Goal: Information Seeking & Learning: Check status

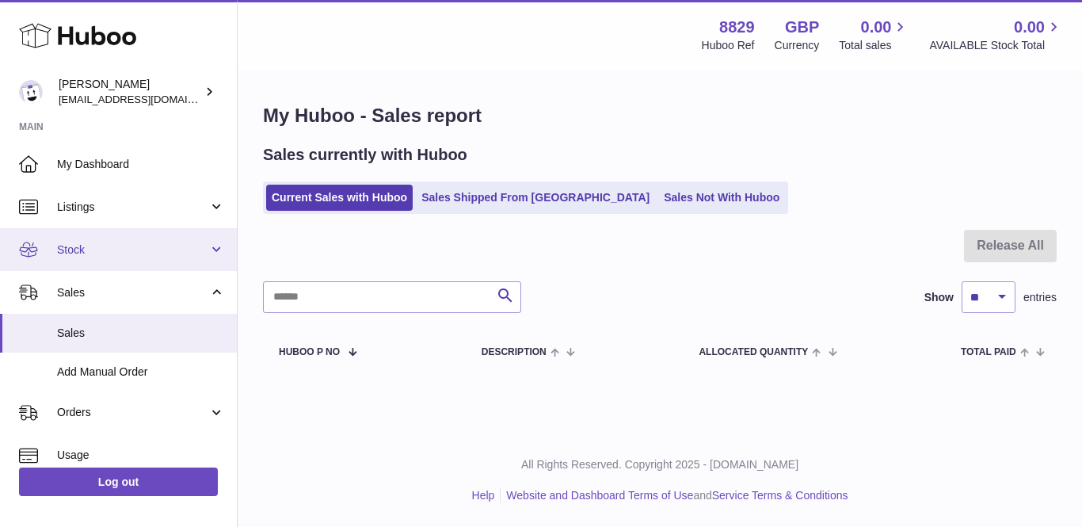
click at [106, 257] on link "Stock" at bounding box center [118, 249] width 237 height 43
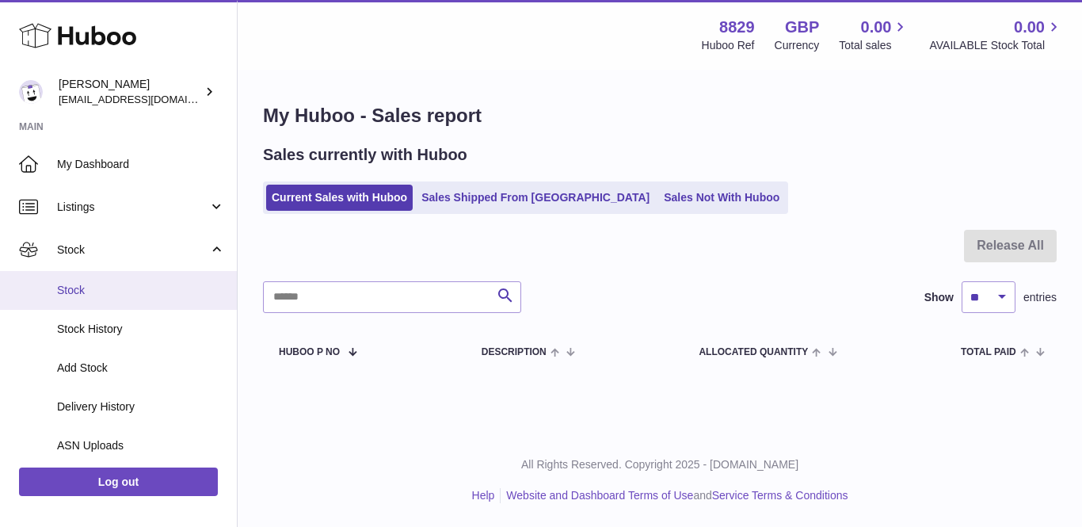
click at [97, 279] on link "Stock" at bounding box center [118, 290] width 237 height 39
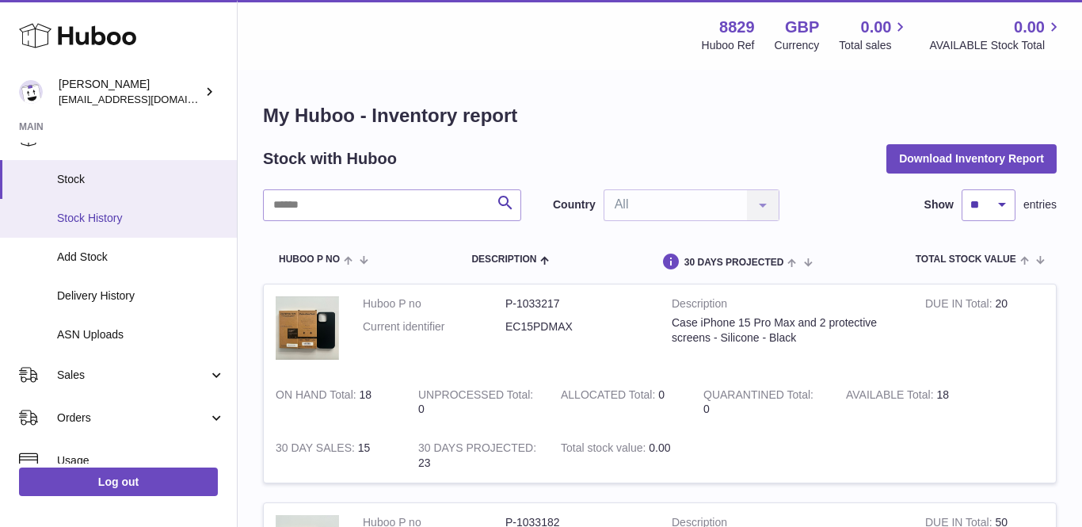
scroll to position [204, 0]
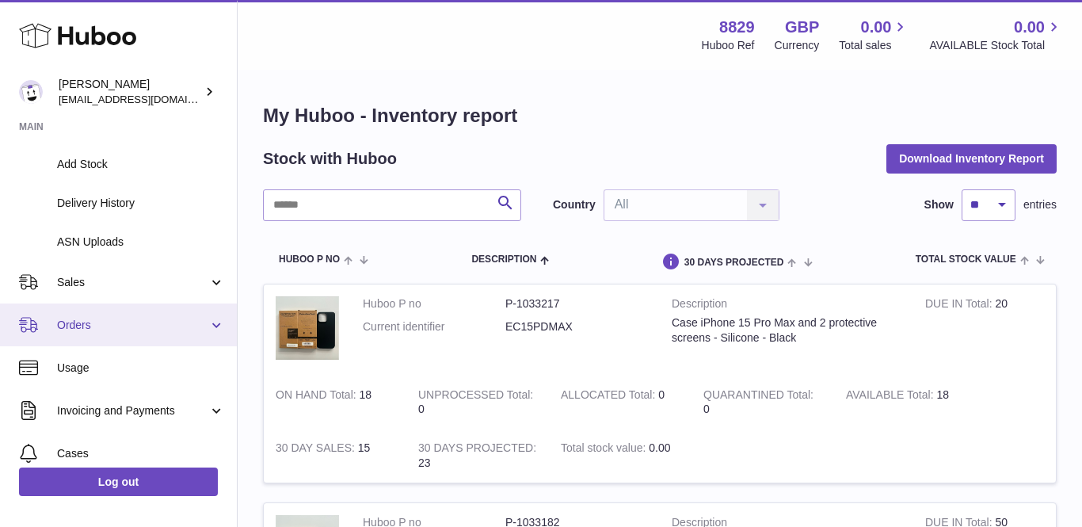
click at [82, 318] on span "Orders" at bounding box center [132, 325] width 151 height 15
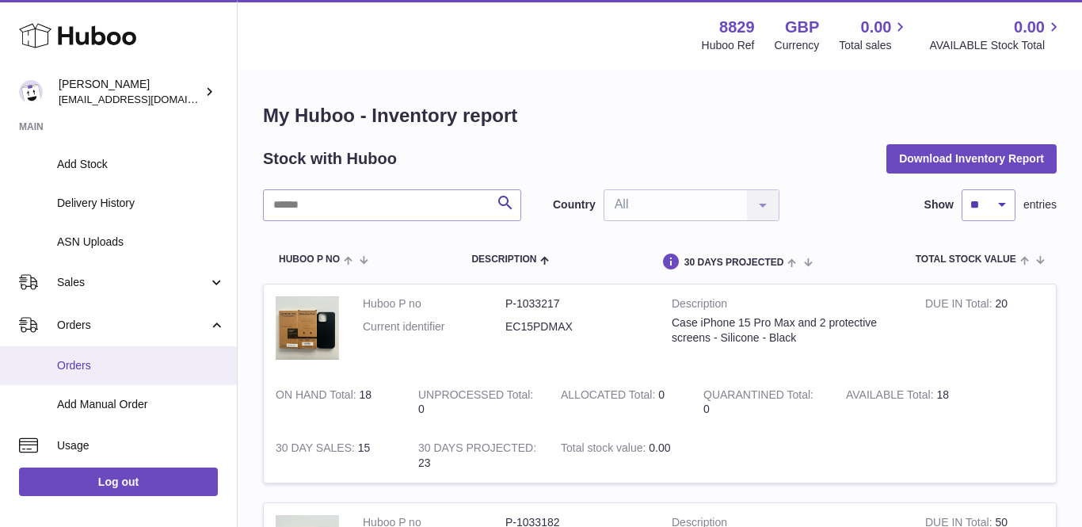
click at [78, 360] on span "Orders" at bounding box center [141, 365] width 168 height 15
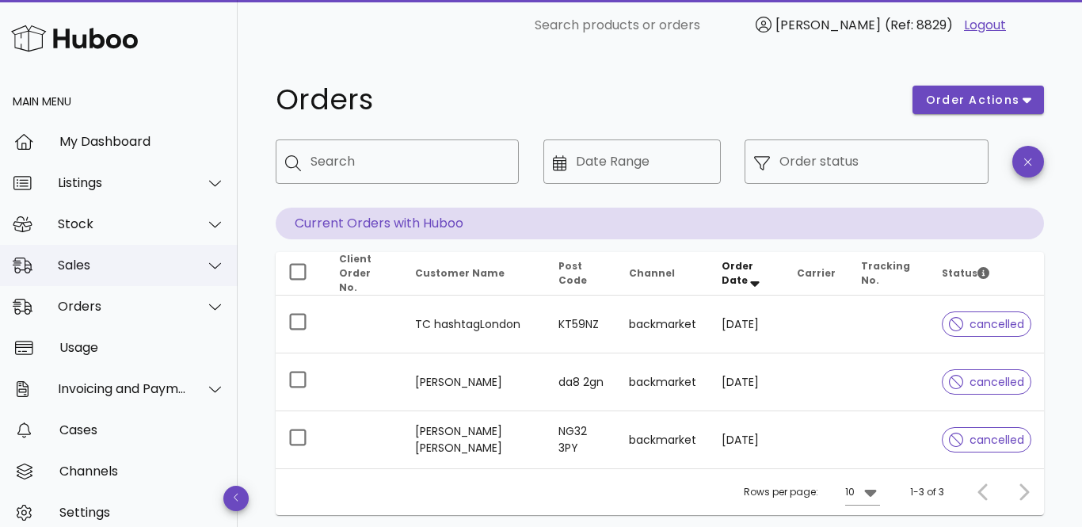
click at [72, 276] on div "Sales" at bounding box center [119, 265] width 238 height 41
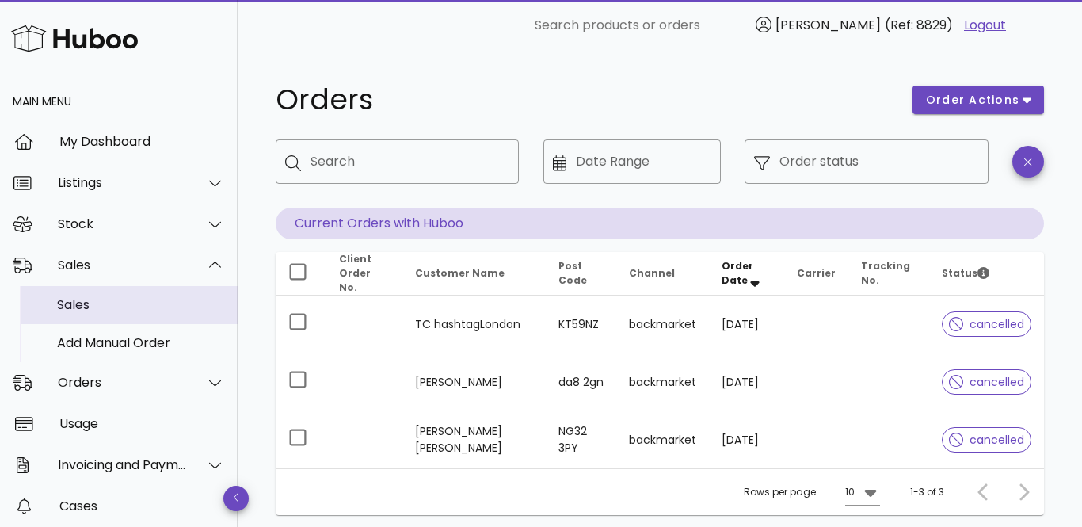
click at [75, 299] on div "Sales" at bounding box center [141, 304] width 168 height 15
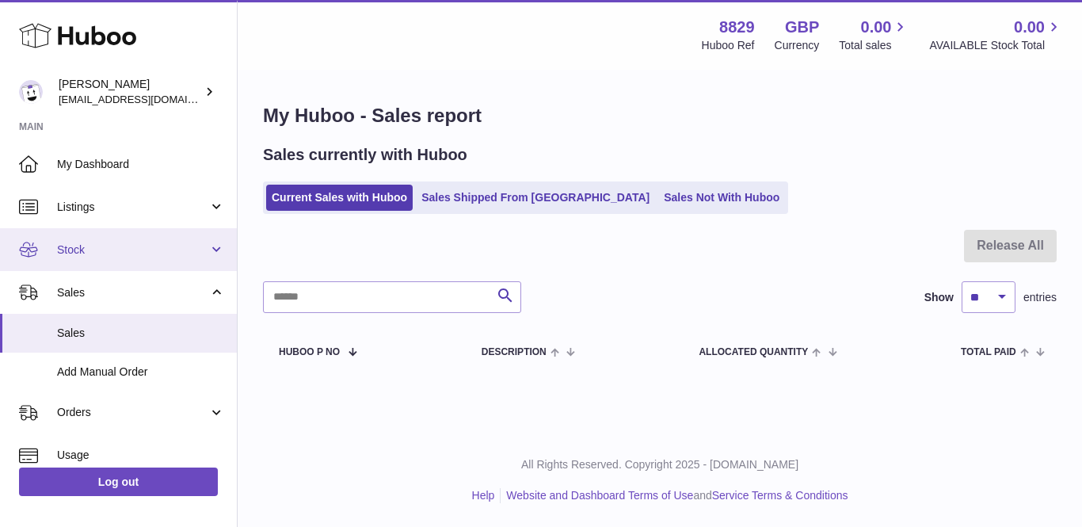
click at [70, 256] on link "Stock" at bounding box center [118, 249] width 237 height 43
click at [56, 248] on link "Stock" at bounding box center [118, 249] width 237 height 43
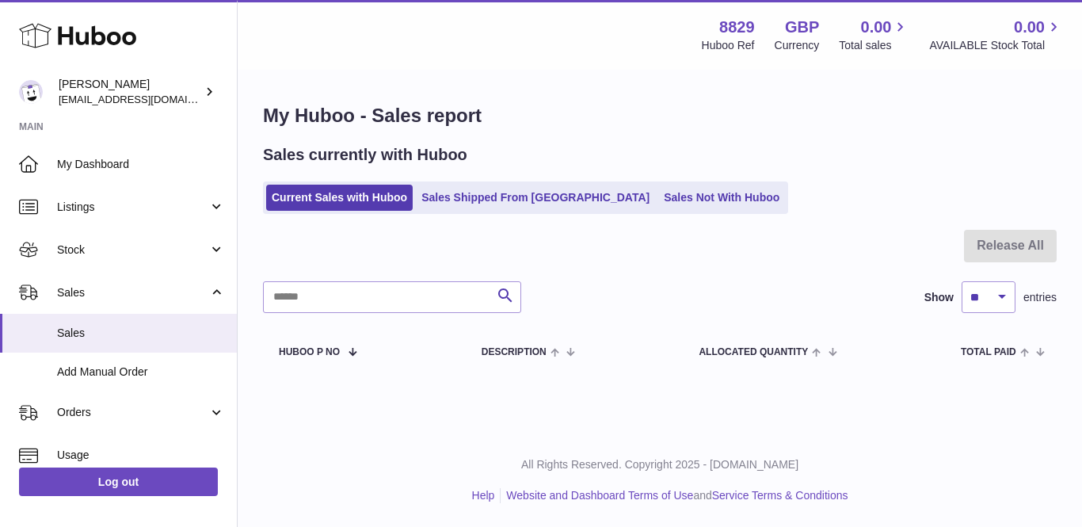
click at [74, 280] on ul "My Dashboard Listings Not with Huboo Listings with Huboo Bundles Stock Stock St…" at bounding box center [118, 417] width 237 height 548
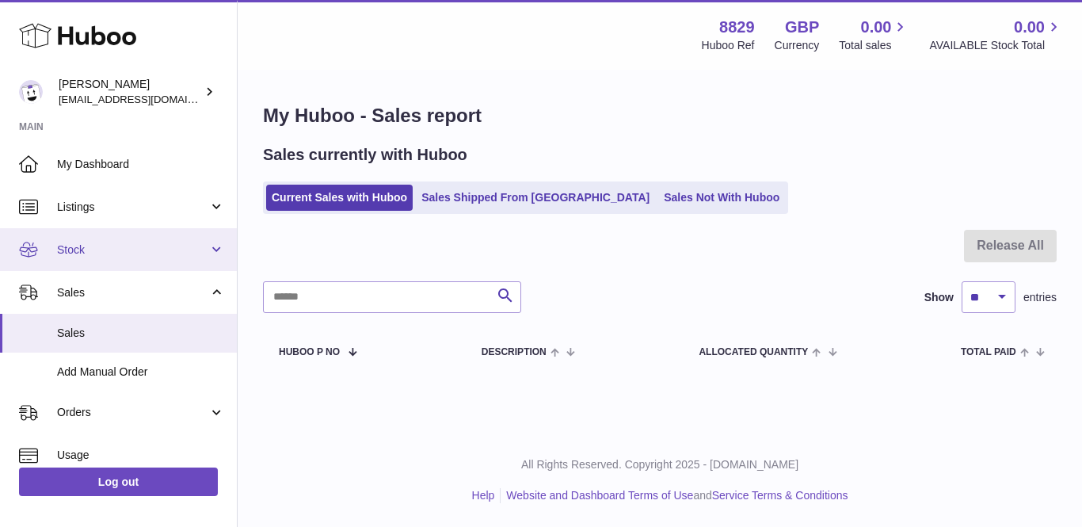
click at [83, 234] on link "Stock" at bounding box center [118, 249] width 237 height 43
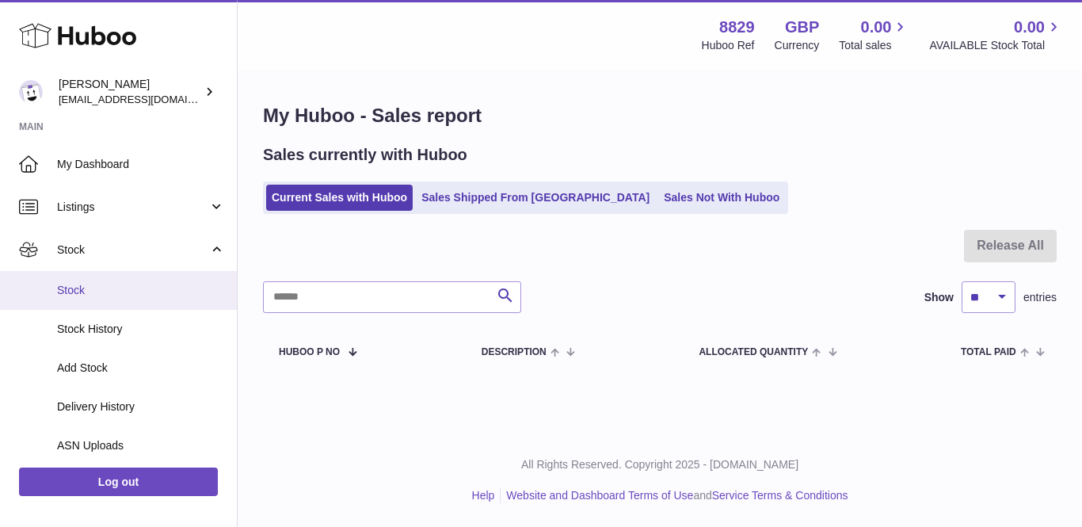
click at [75, 276] on link "Stock" at bounding box center [118, 290] width 237 height 39
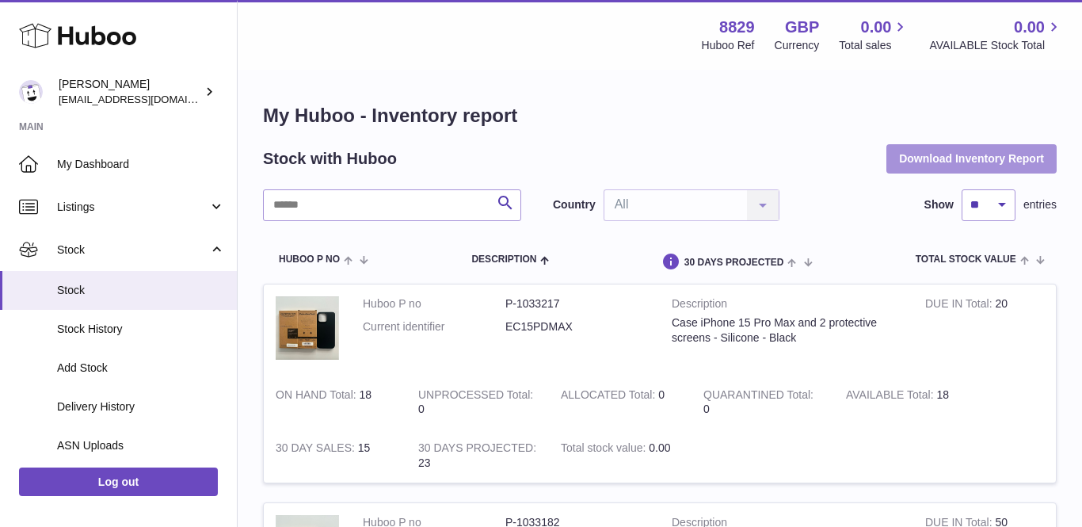
click at [973, 154] on button "Download Inventory Report" at bounding box center [971, 158] width 170 height 29
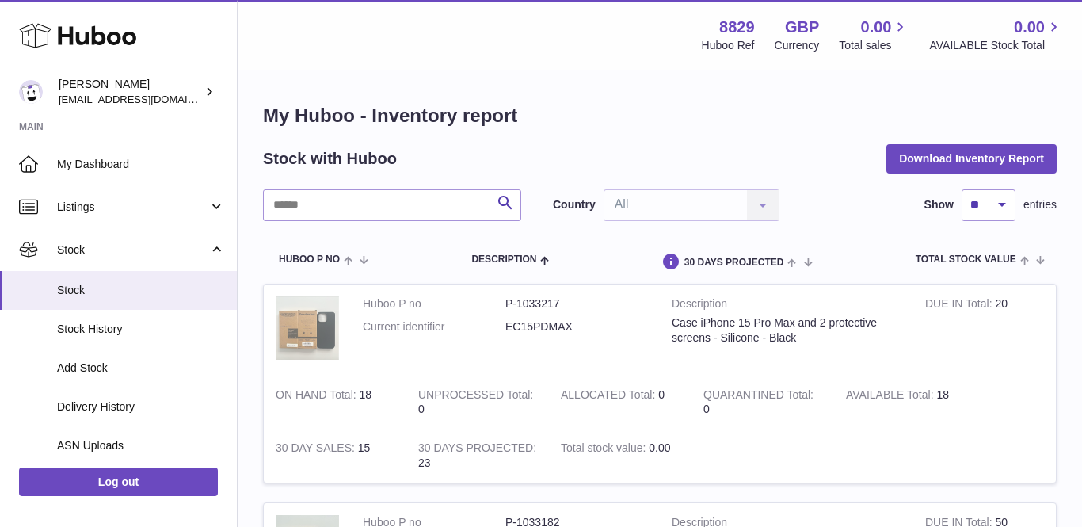
scroll to position [212, 0]
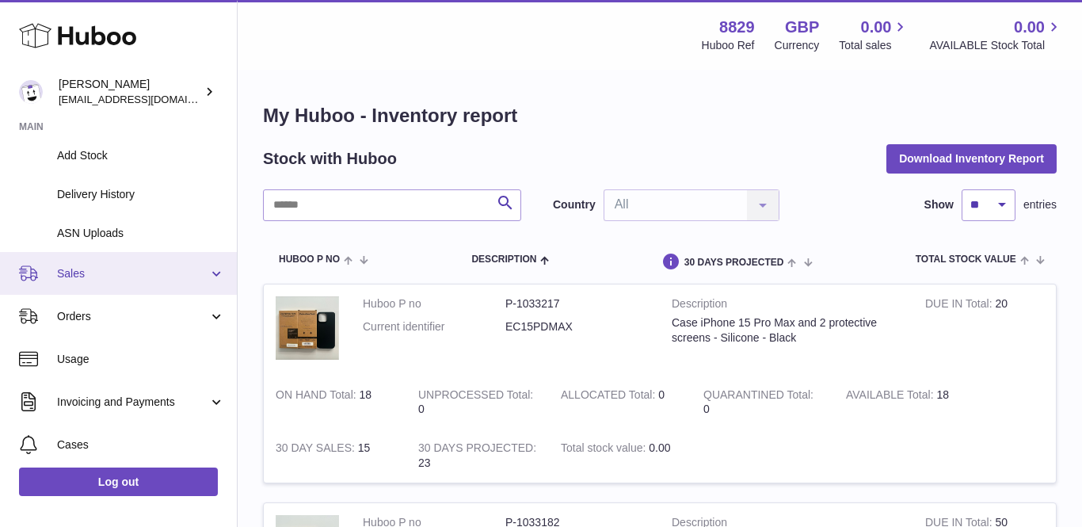
click at [88, 268] on span "Sales" at bounding box center [132, 273] width 151 height 15
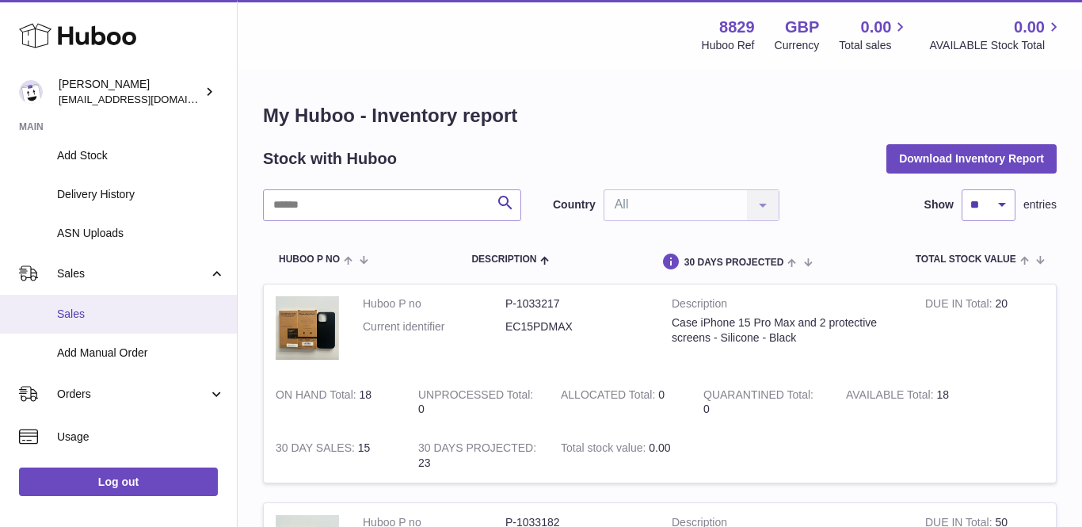
click at [79, 307] on span "Sales" at bounding box center [141, 314] width 168 height 15
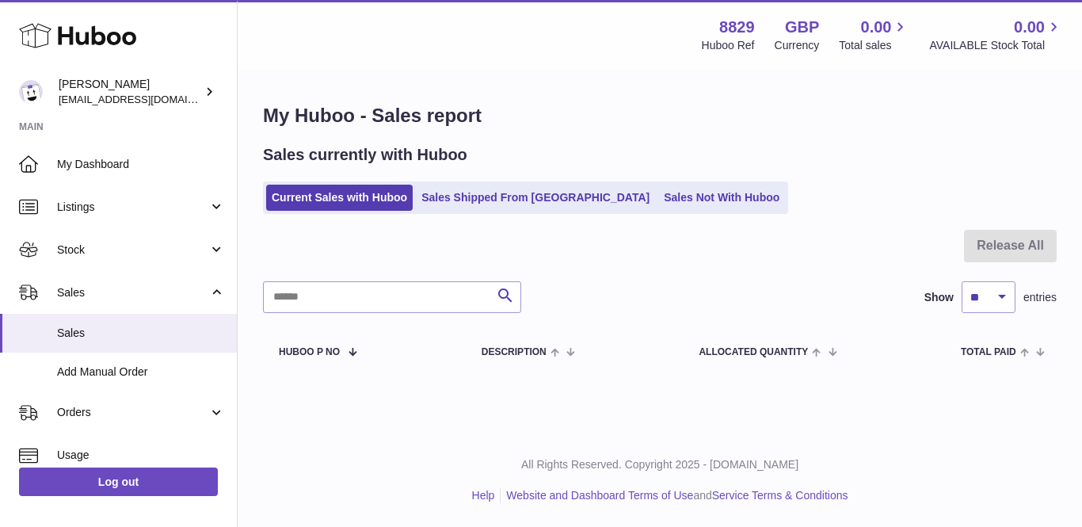
click at [472, 211] on ul "Current Sales with Huboo Sales Shipped From [GEOGRAPHIC_DATA] Sales Not With Hu…" at bounding box center [525, 197] width 525 height 32
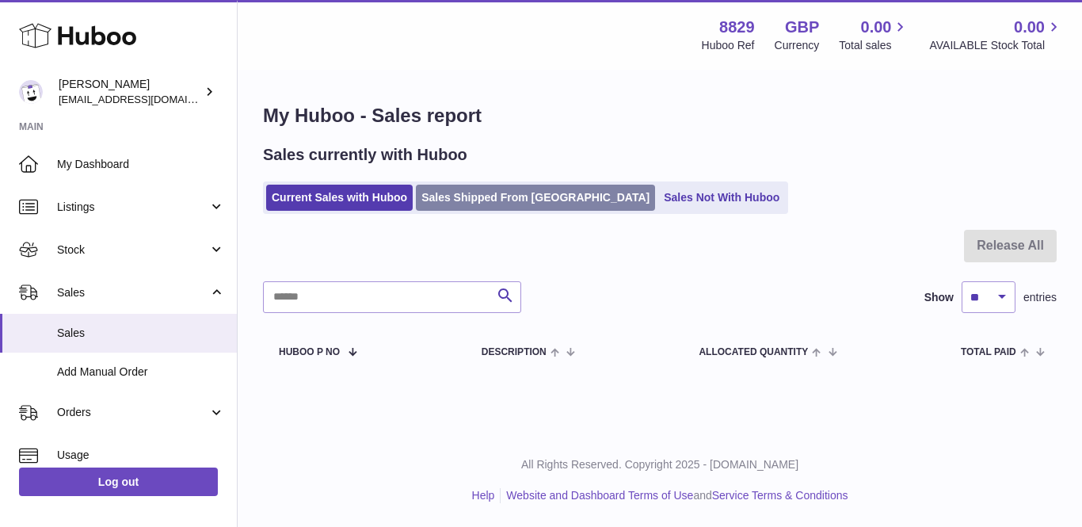
click at [461, 194] on link "Sales Shipped From [GEOGRAPHIC_DATA]" at bounding box center [535, 198] width 239 height 26
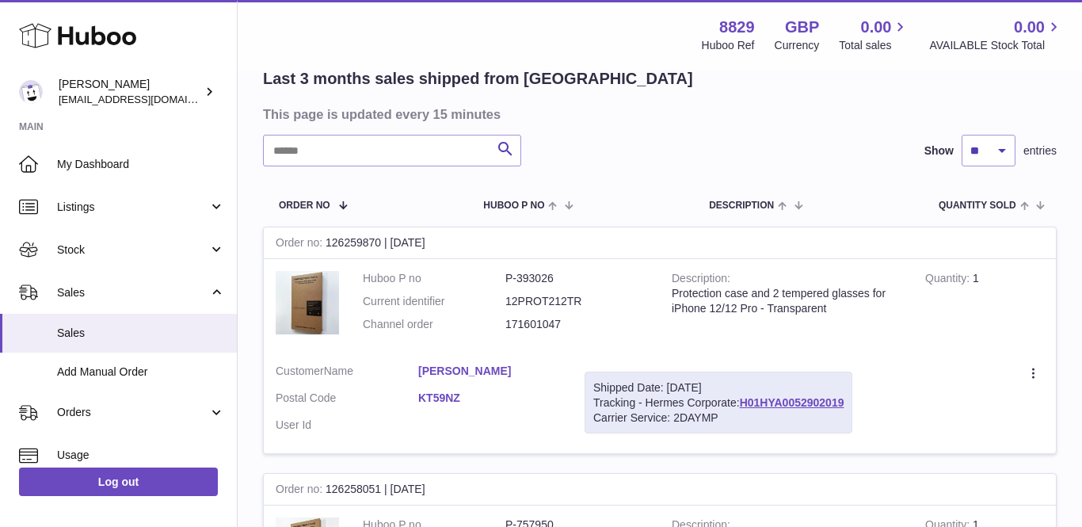
scroll to position [145, 0]
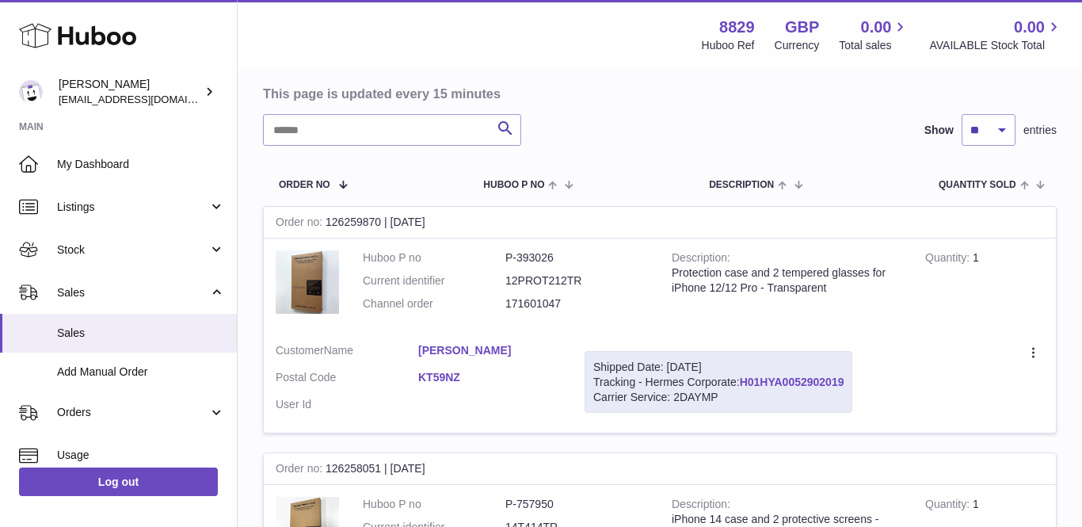
drag, startPoint x: 851, startPoint y: 375, endPoint x: 743, endPoint y: 374, distance: 107.7
click at [743, 374] on div "Shipped Date: [DATE] Tracking - Hermes Corporate: H01HYA0052902019 Carrier Serv…" at bounding box center [718, 382] width 268 height 63
copy link "H01HYA0052902019"
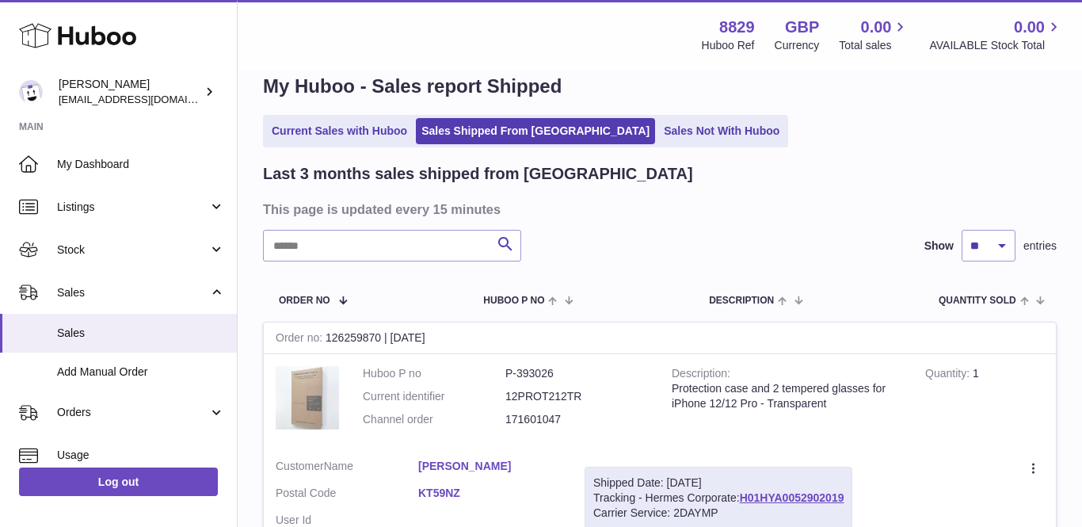
scroll to position [0, 0]
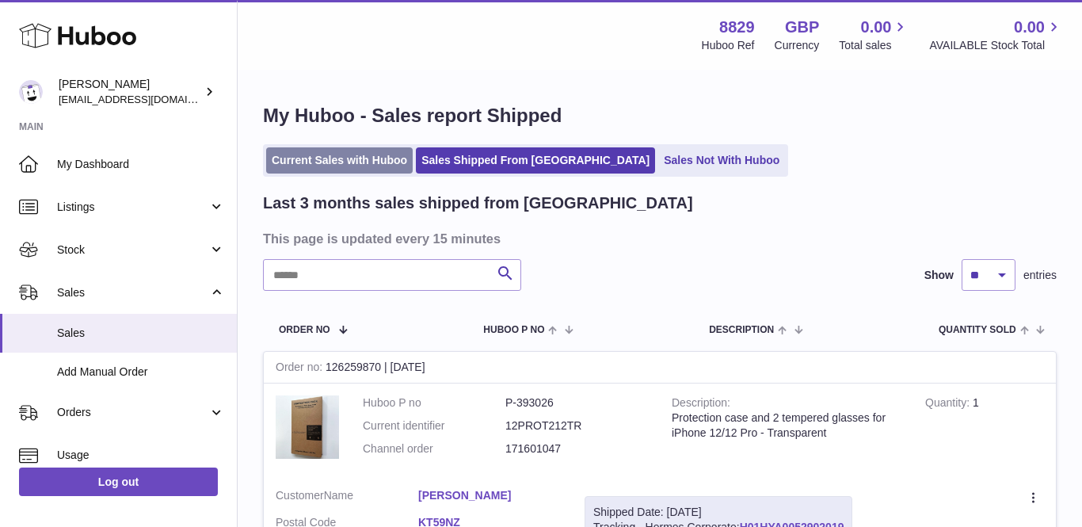
click at [339, 160] on link "Current Sales with Huboo" at bounding box center [339, 160] width 147 height 26
